Goal: Transaction & Acquisition: Purchase product/service

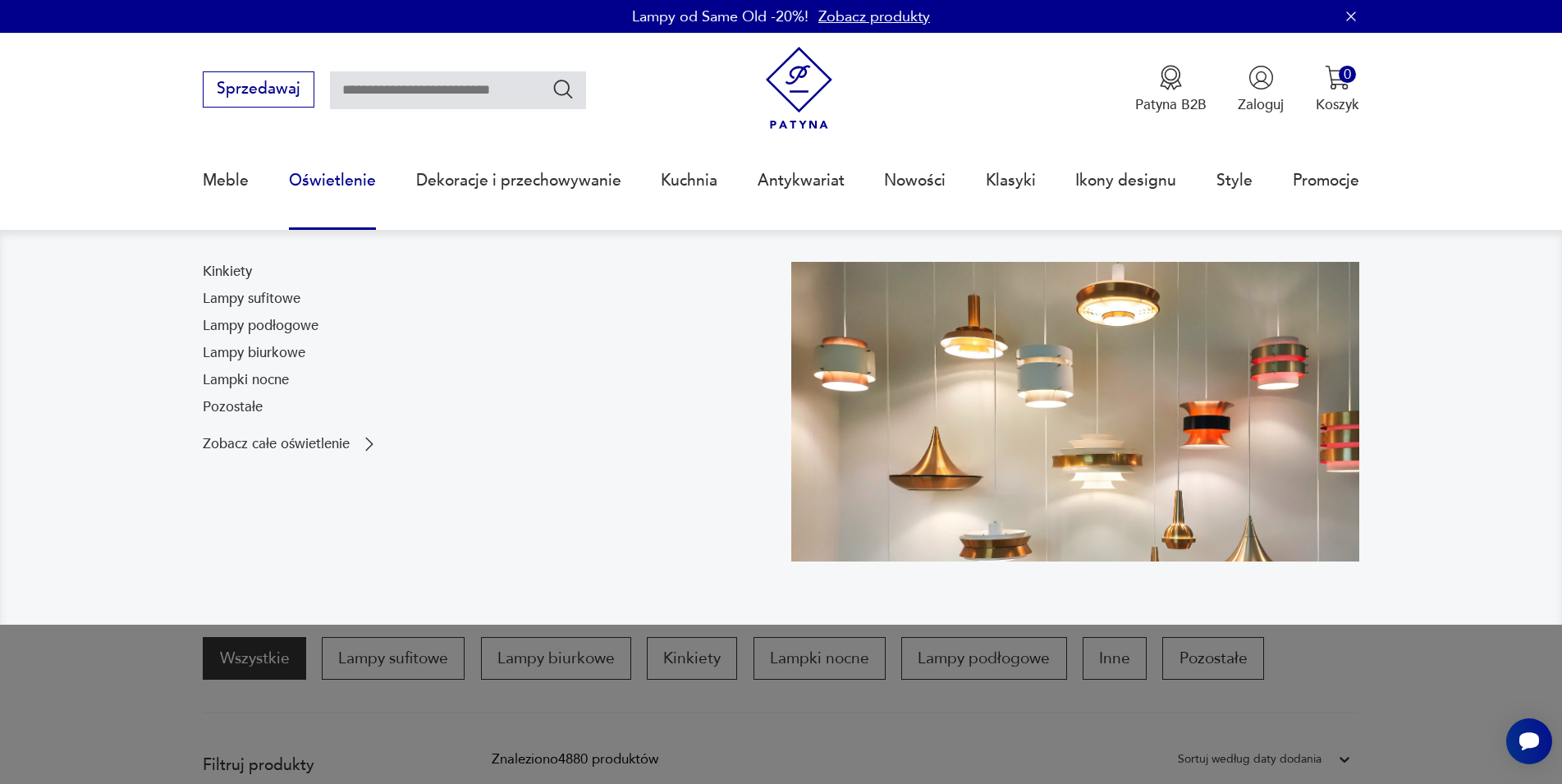
click at [326, 184] on link "Oświetlenie" at bounding box center [333, 180] width 87 height 75
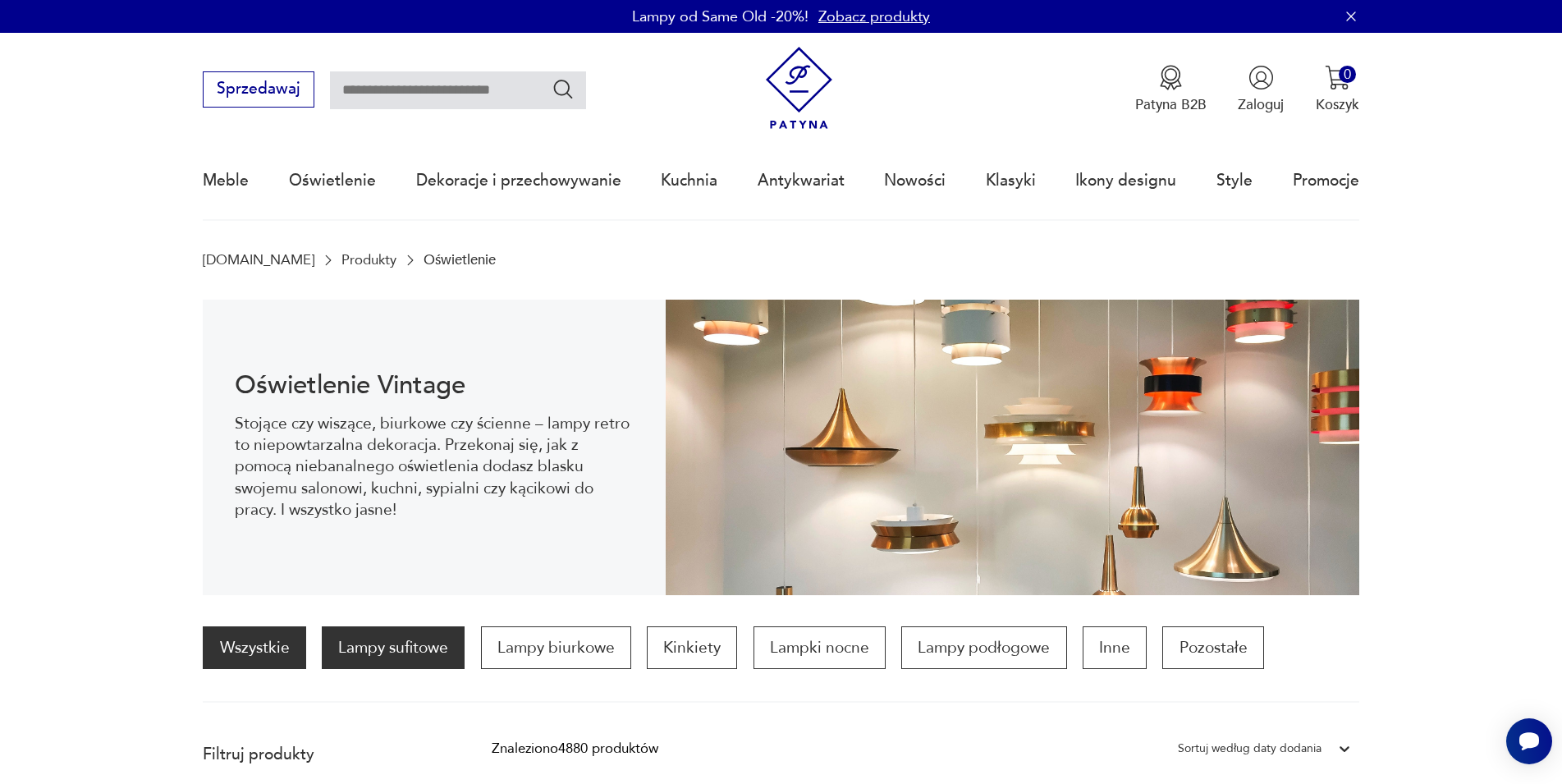
click at [418, 647] on p "Lampy sufitowe" at bounding box center [394, 647] width 143 height 43
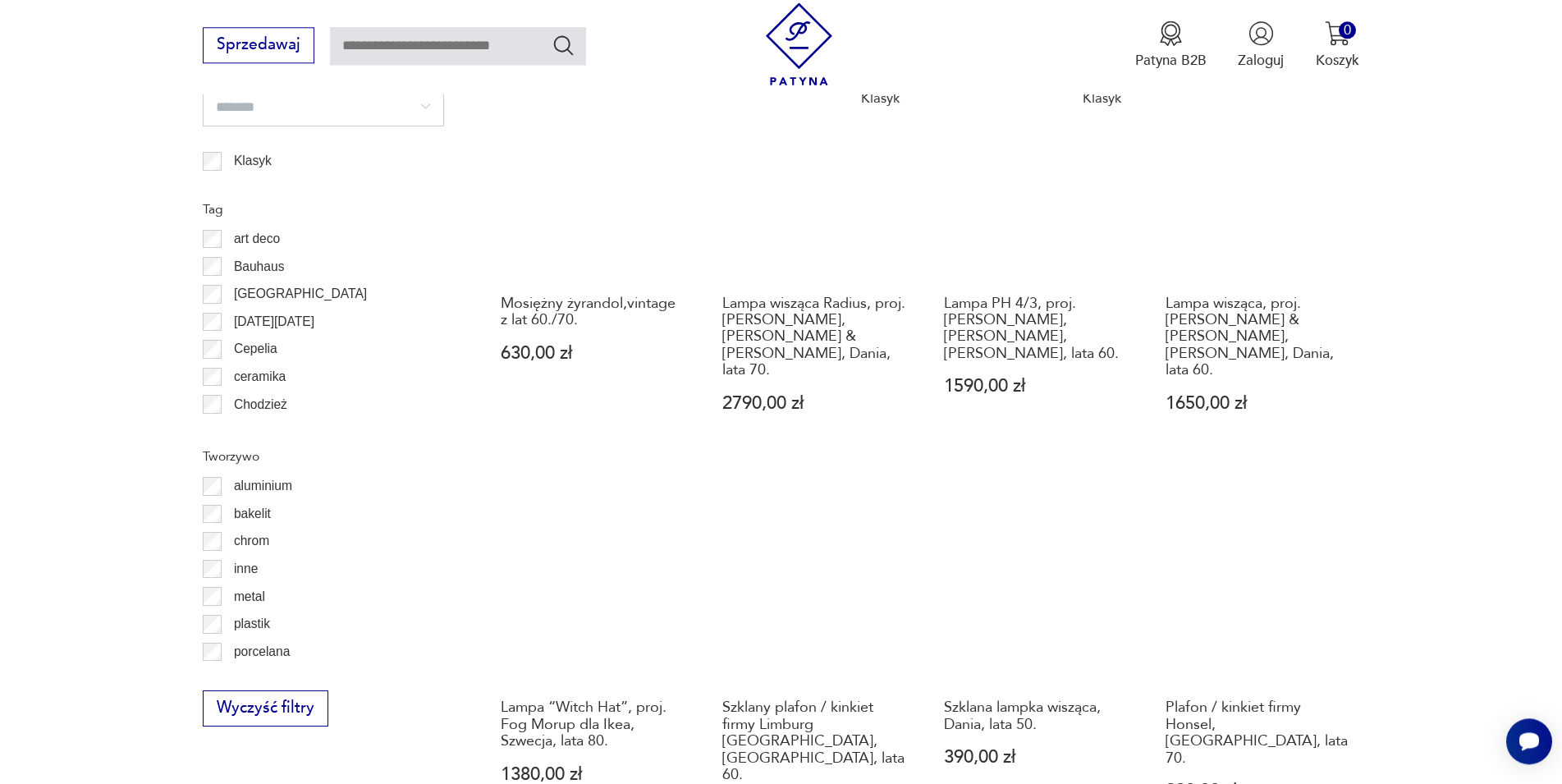
scroll to position [1827, 0]
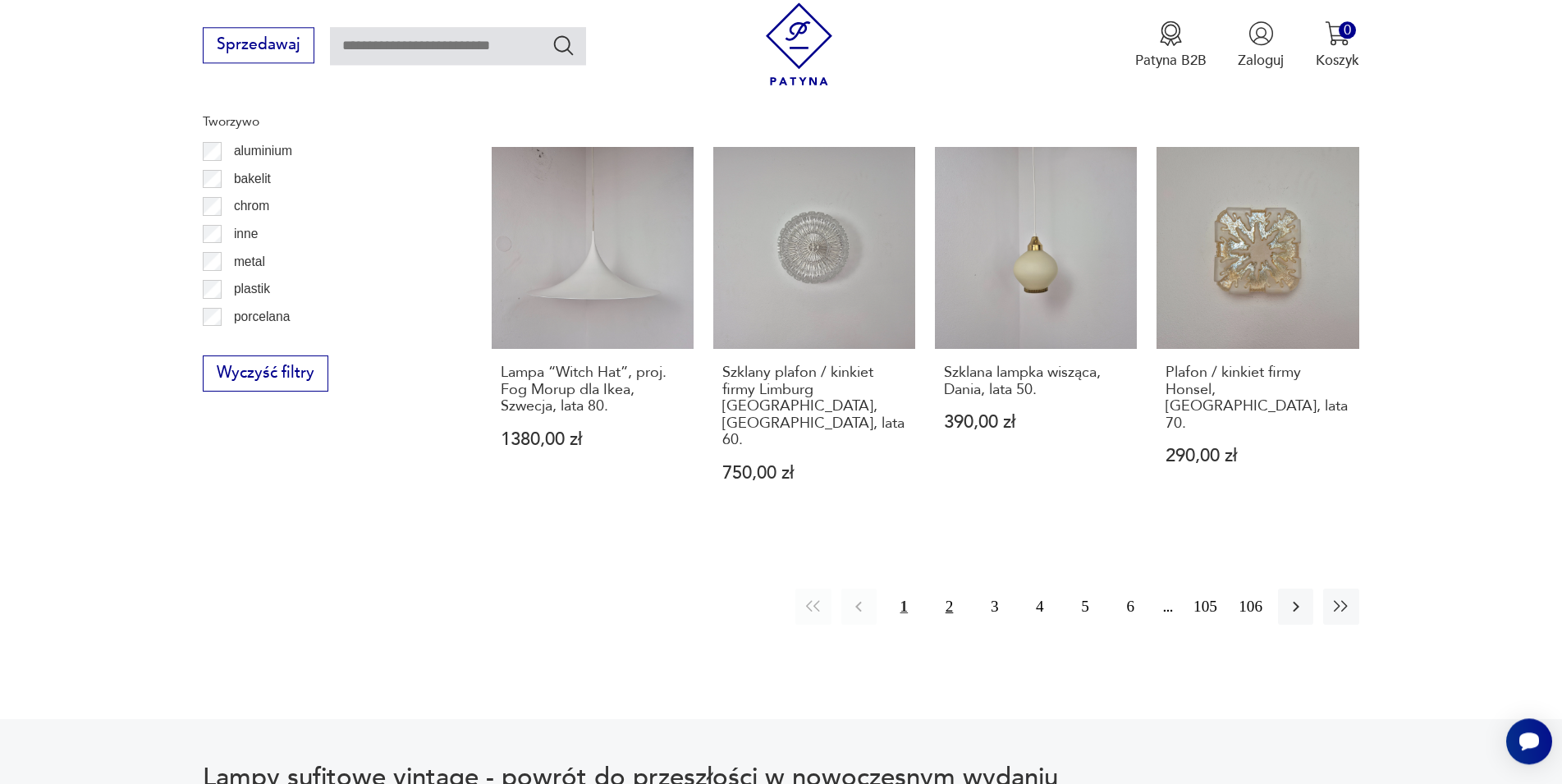
click at [952, 589] on button "2" at bounding box center [950, 606] width 35 height 35
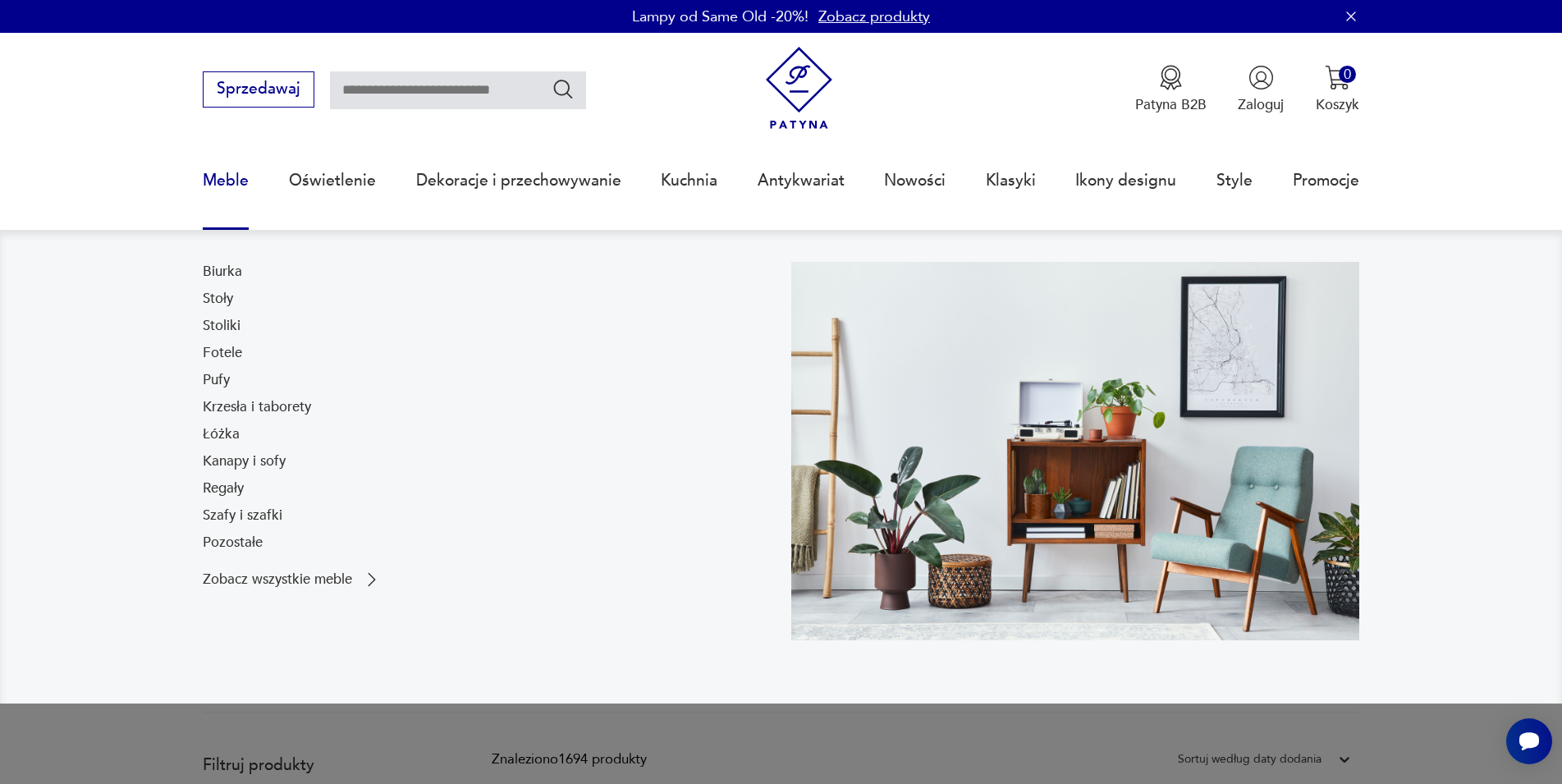
click at [228, 185] on link "Meble" at bounding box center [225, 180] width 46 height 75
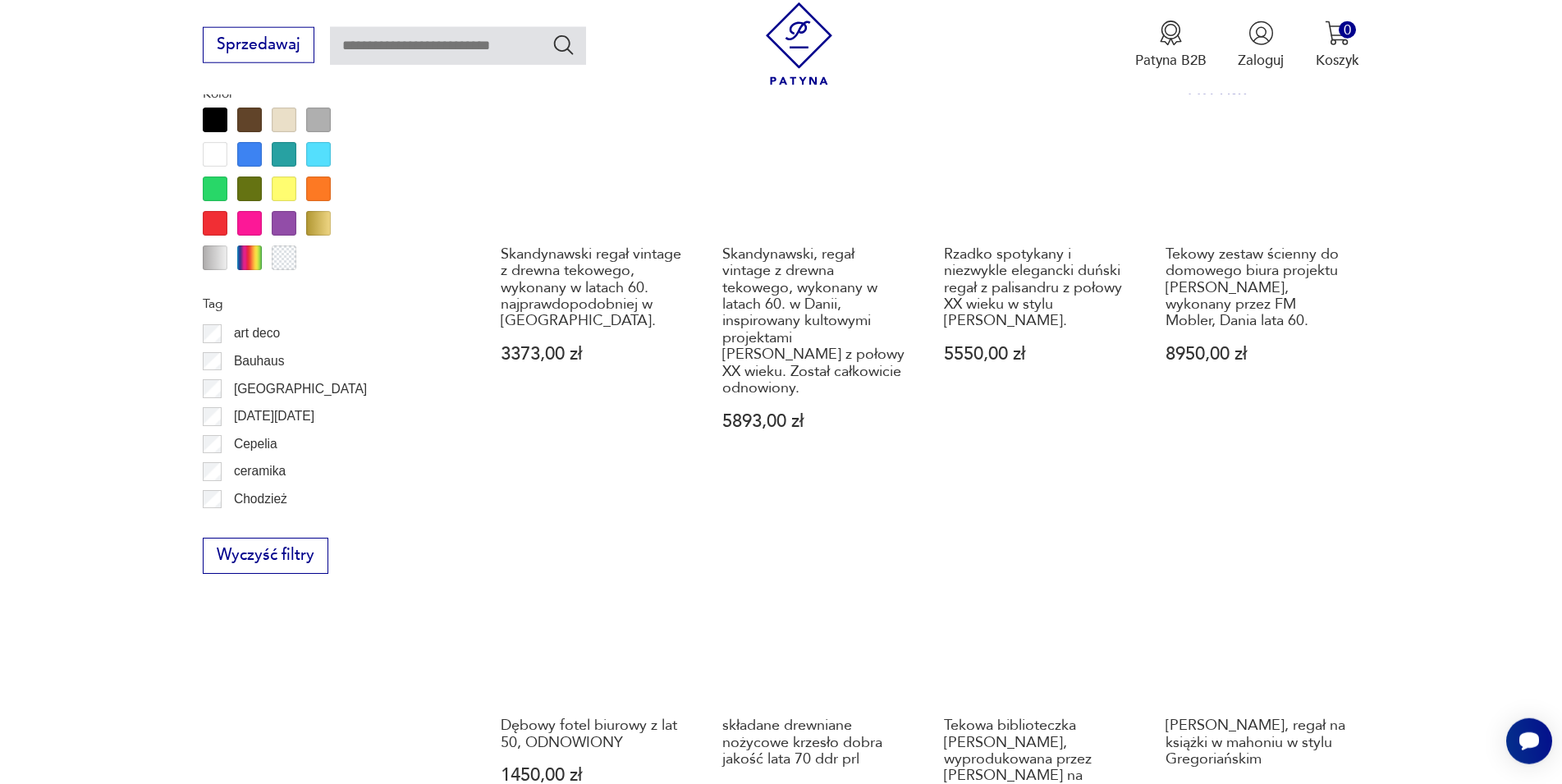
scroll to position [1919, 0]
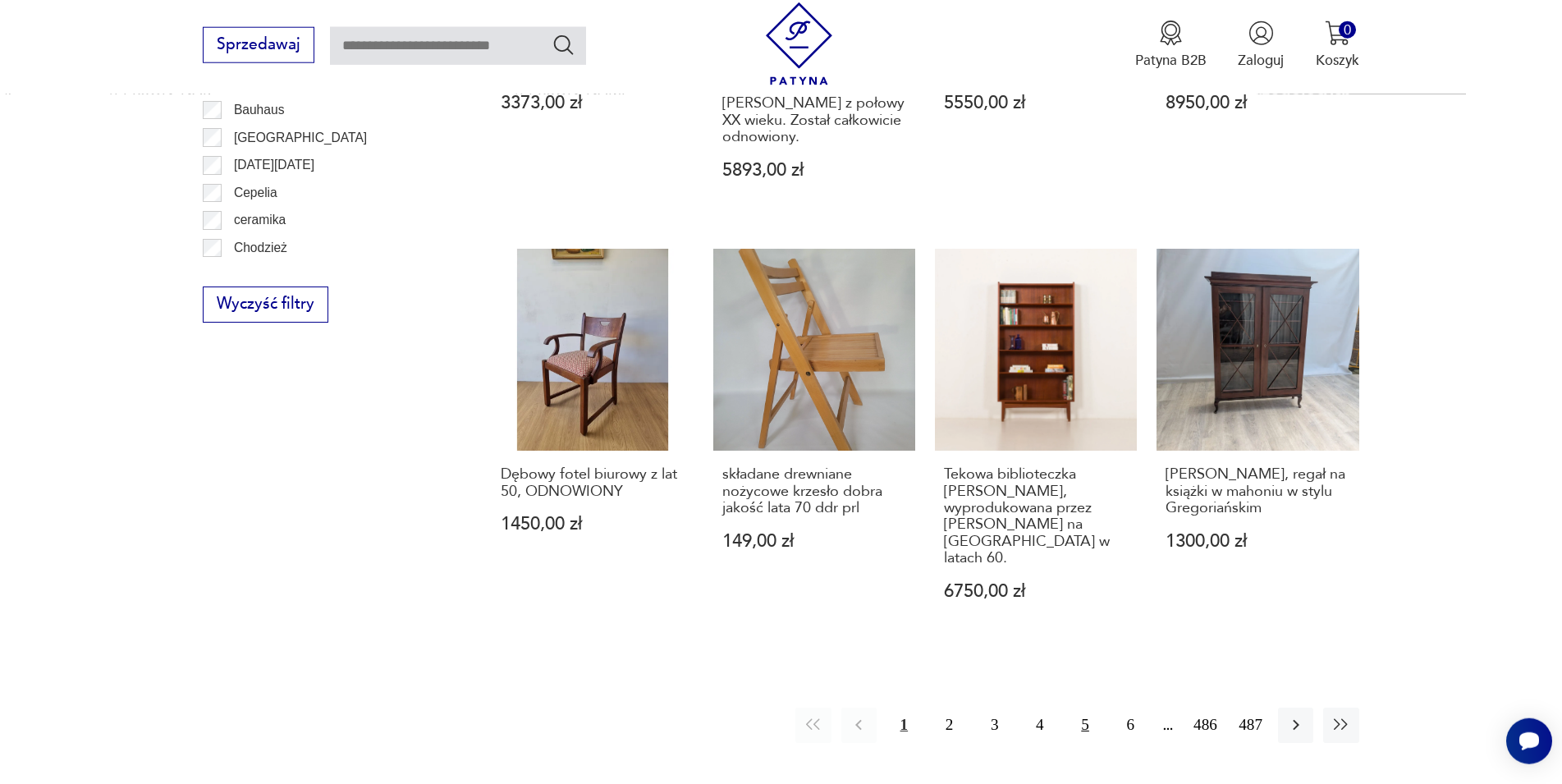
click at [1072, 708] on button "5" at bounding box center [1086, 725] width 35 height 35
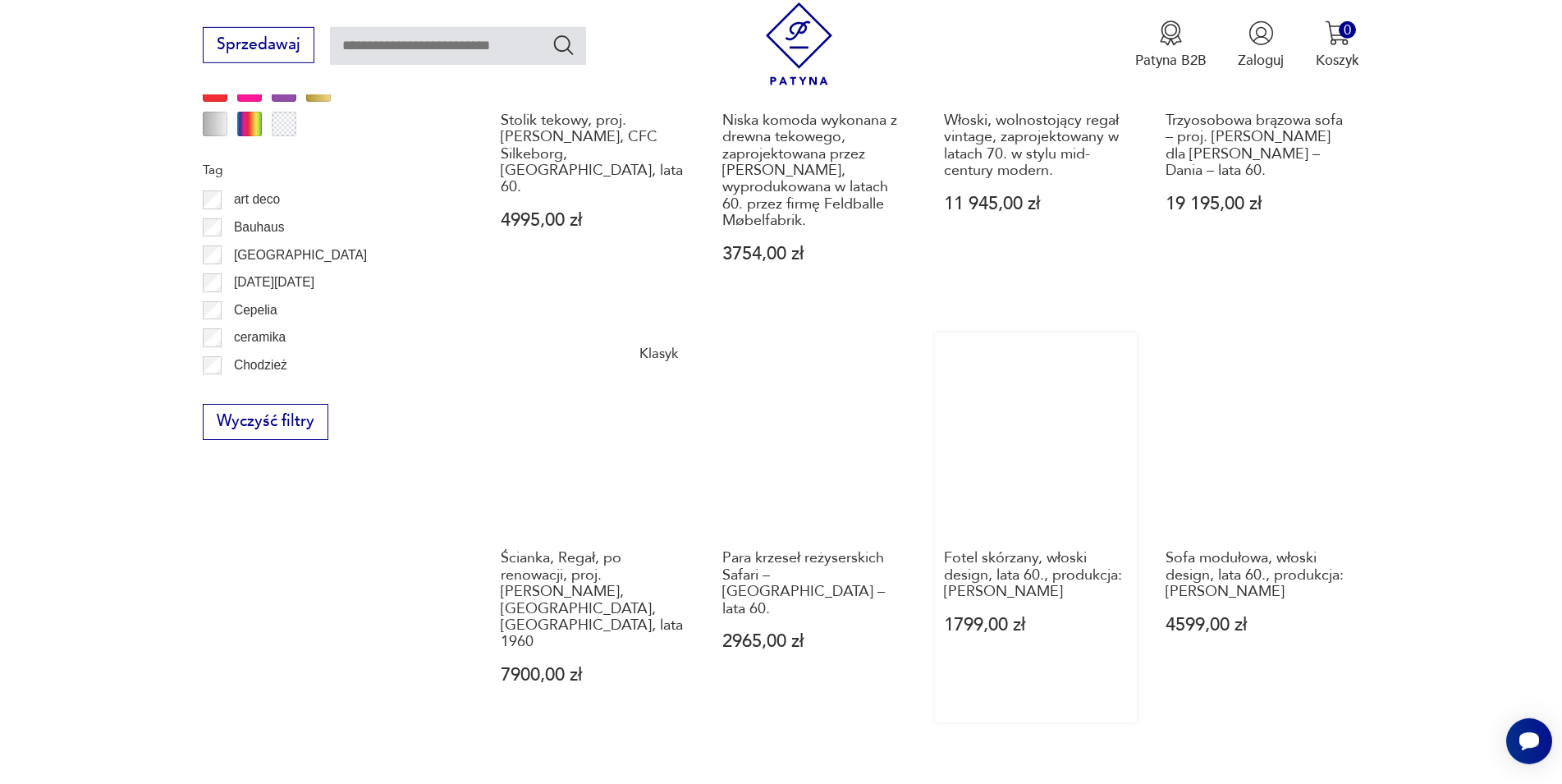
scroll to position [1886, 0]
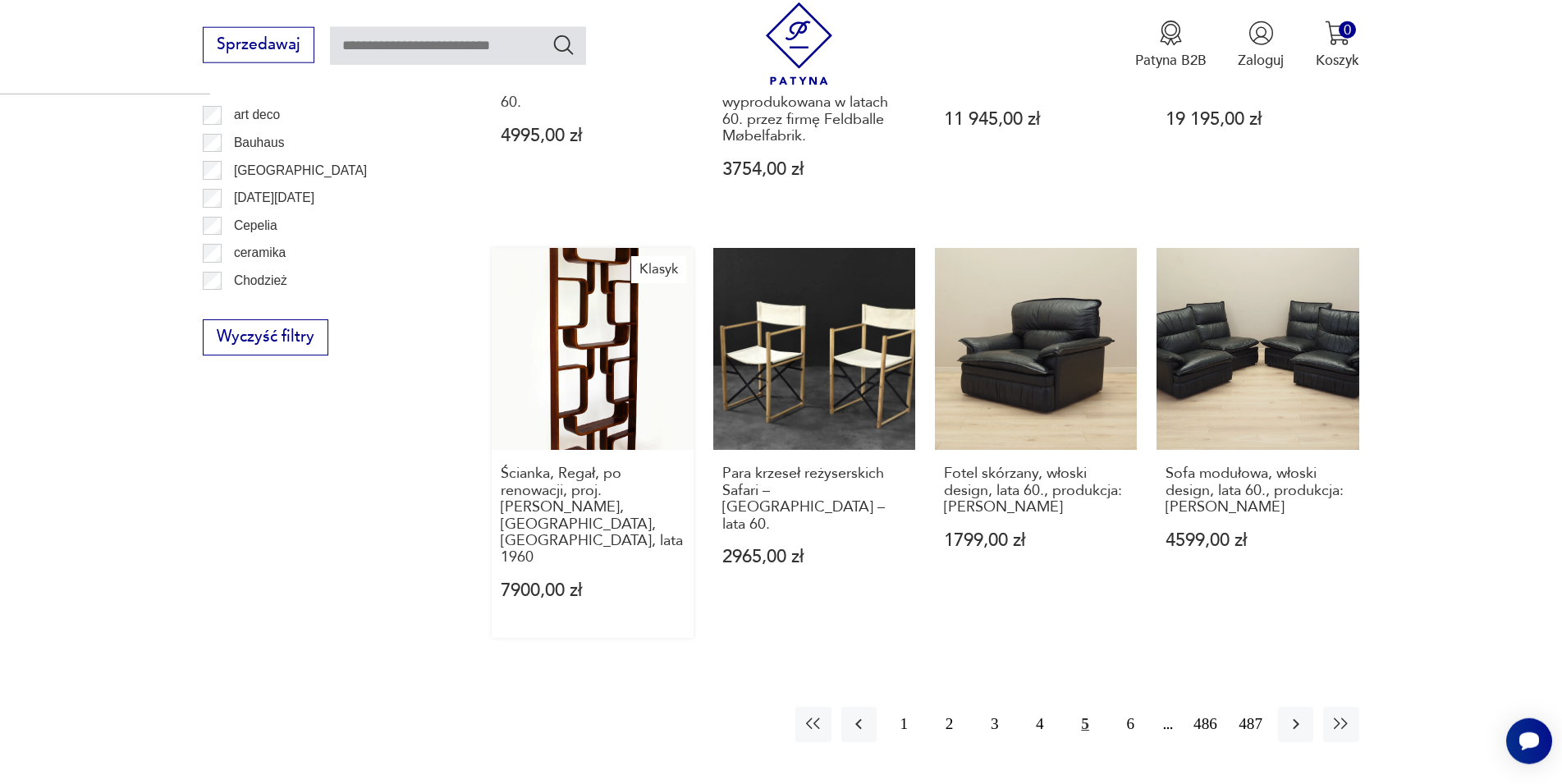
click at [586, 343] on link "Klasyk Ścianka, Regał, po renowacji, proj. [PERSON_NAME], [GEOGRAPHIC_DATA], [G…" at bounding box center [593, 442] width 202 height 390
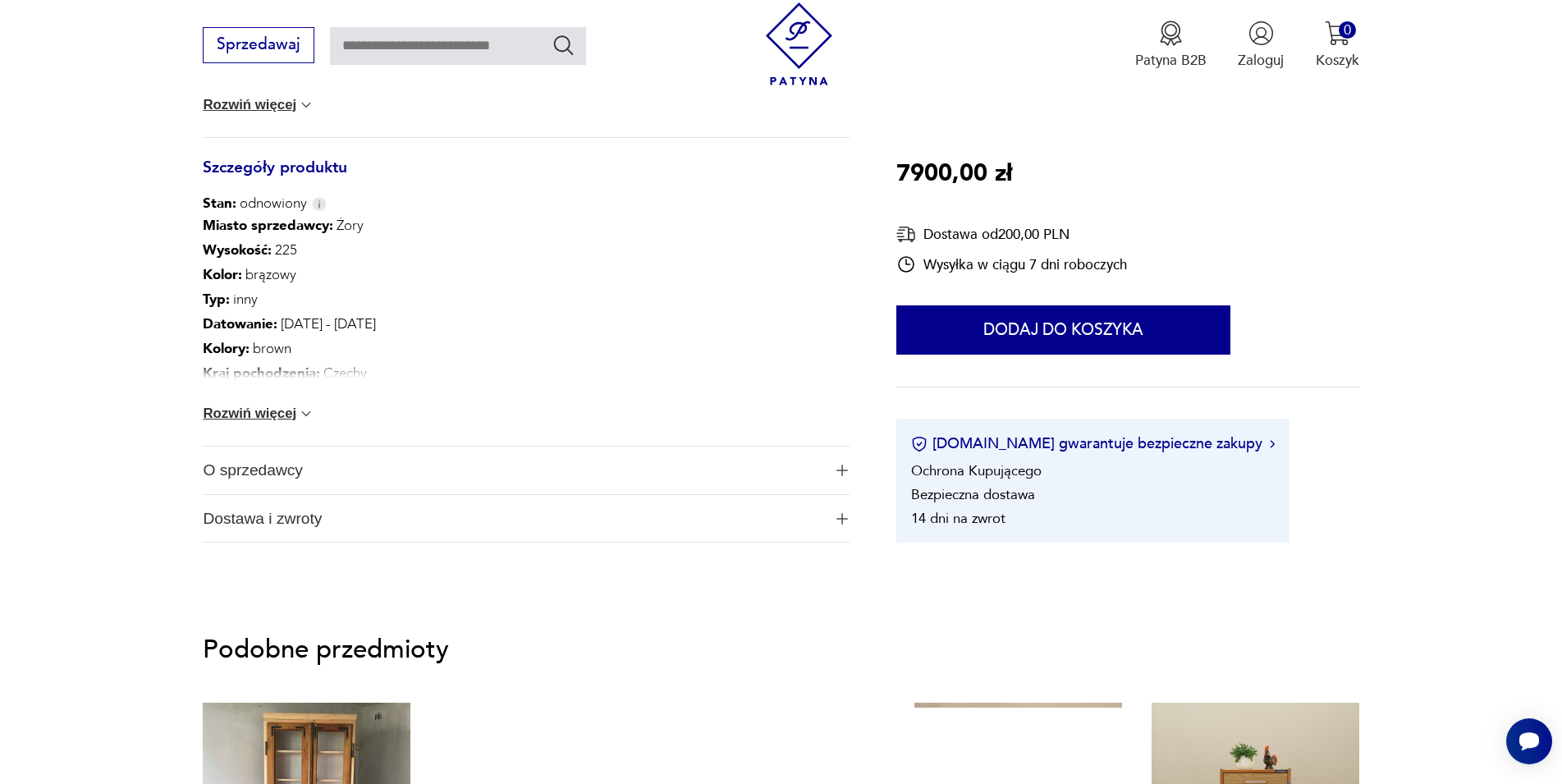
scroll to position [1053, 0]
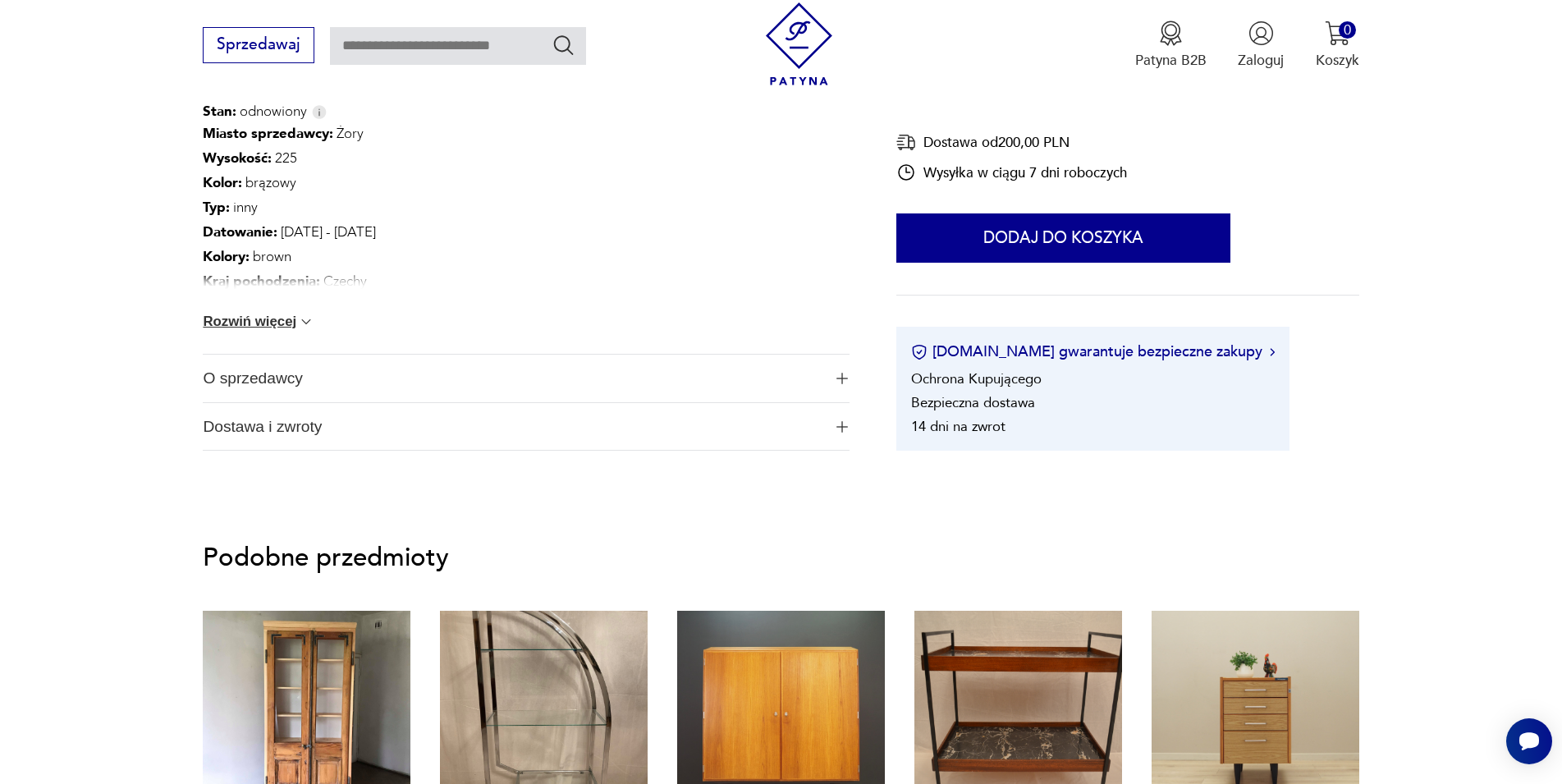
click at [314, 316] on img at bounding box center [306, 322] width 17 height 17
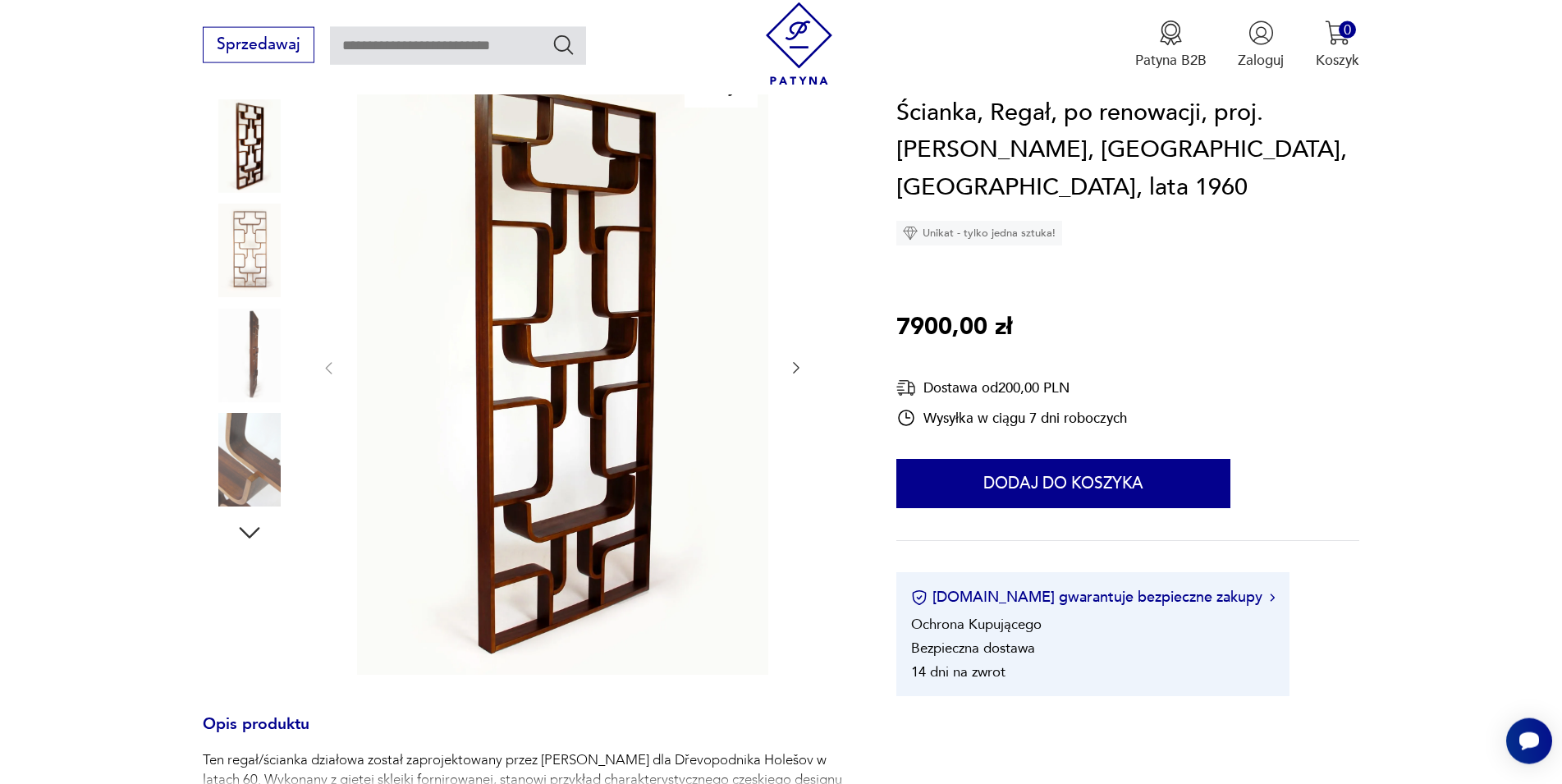
scroll to position [216, 0]
